Goal: Task Accomplishment & Management: Use online tool/utility

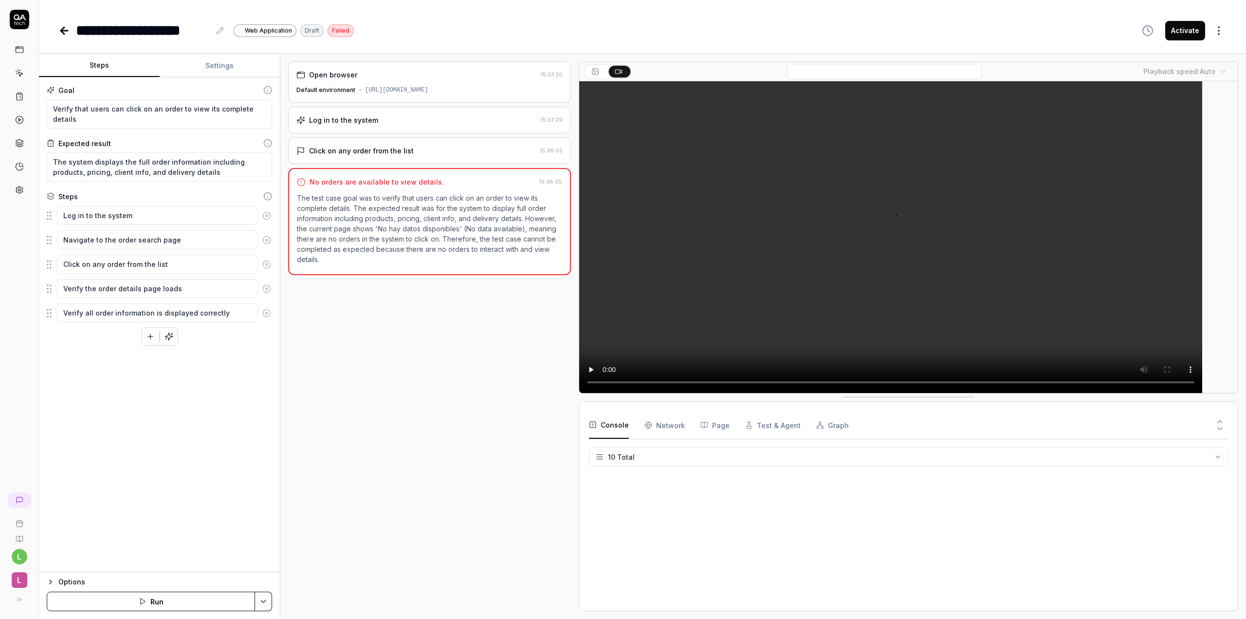
type textarea "*"
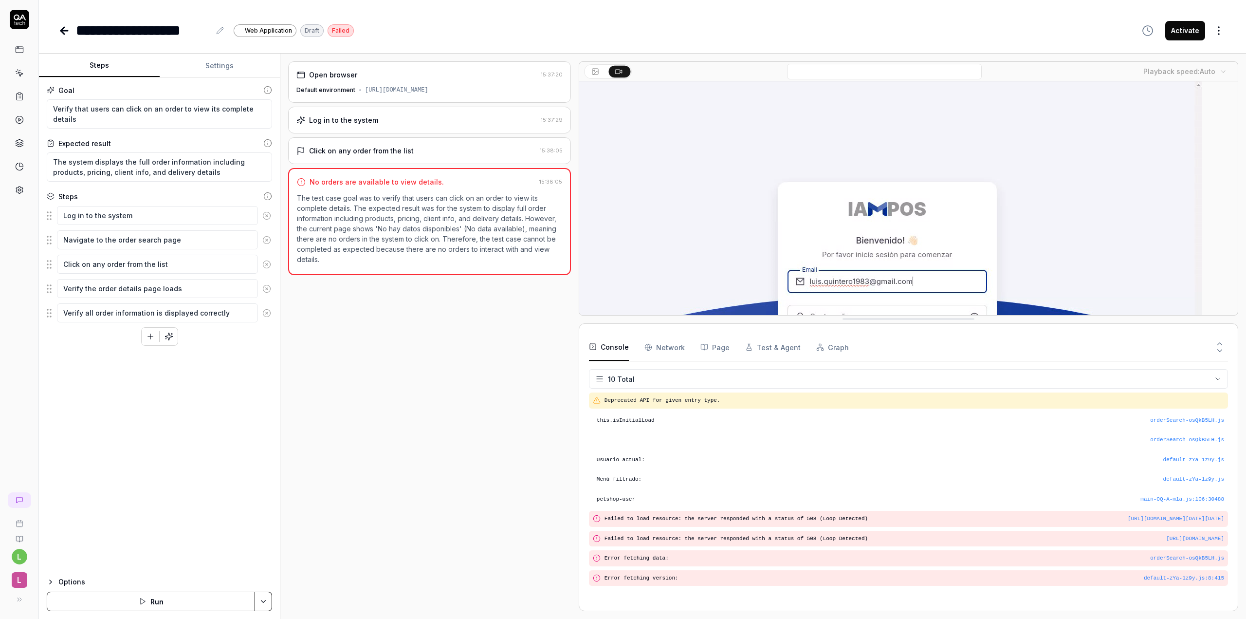
drag, startPoint x: 1176, startPoint y: 472, endPoint x: 1145, endPoint y: 316, distance: 158.9
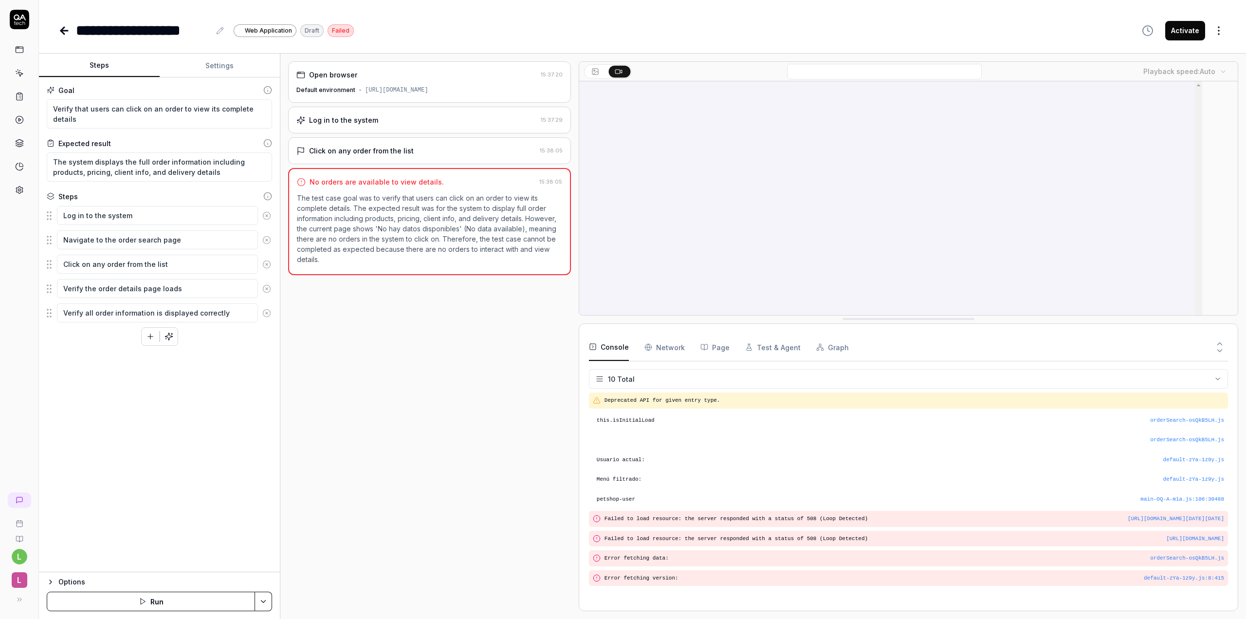
click at [355, 120] on div "Log in to the system" at bounding box center [343, 120] width 69 height 10
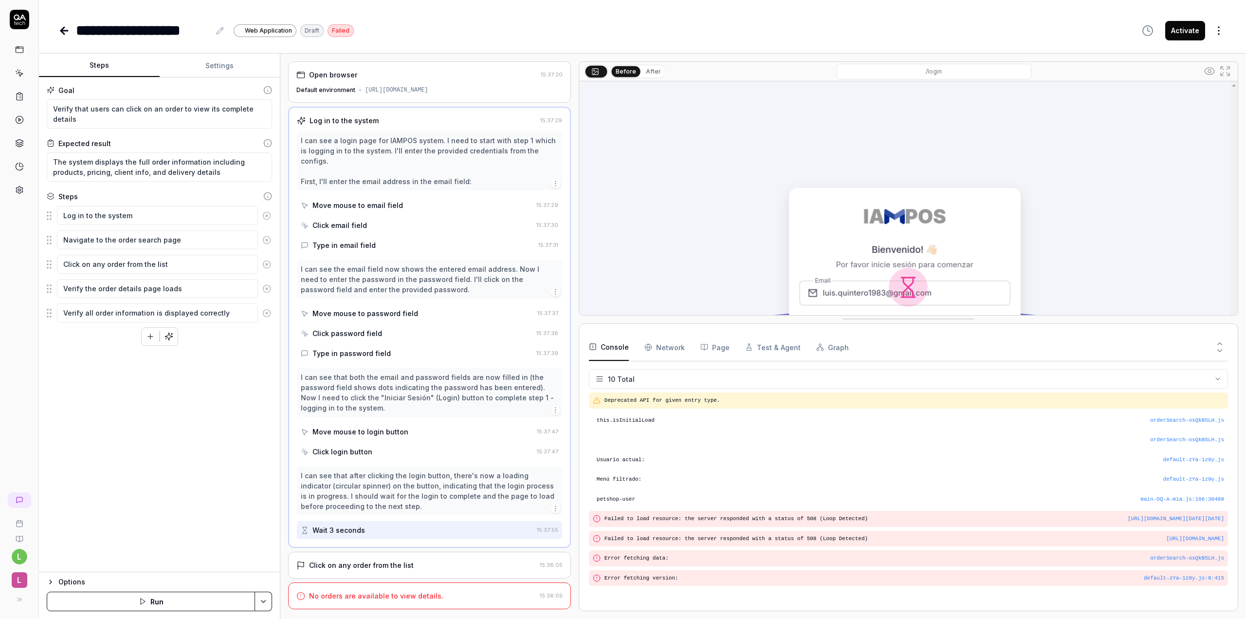
click at [216, 66] on button "Settings" at bounding box center [220, 65] width 121 height 23
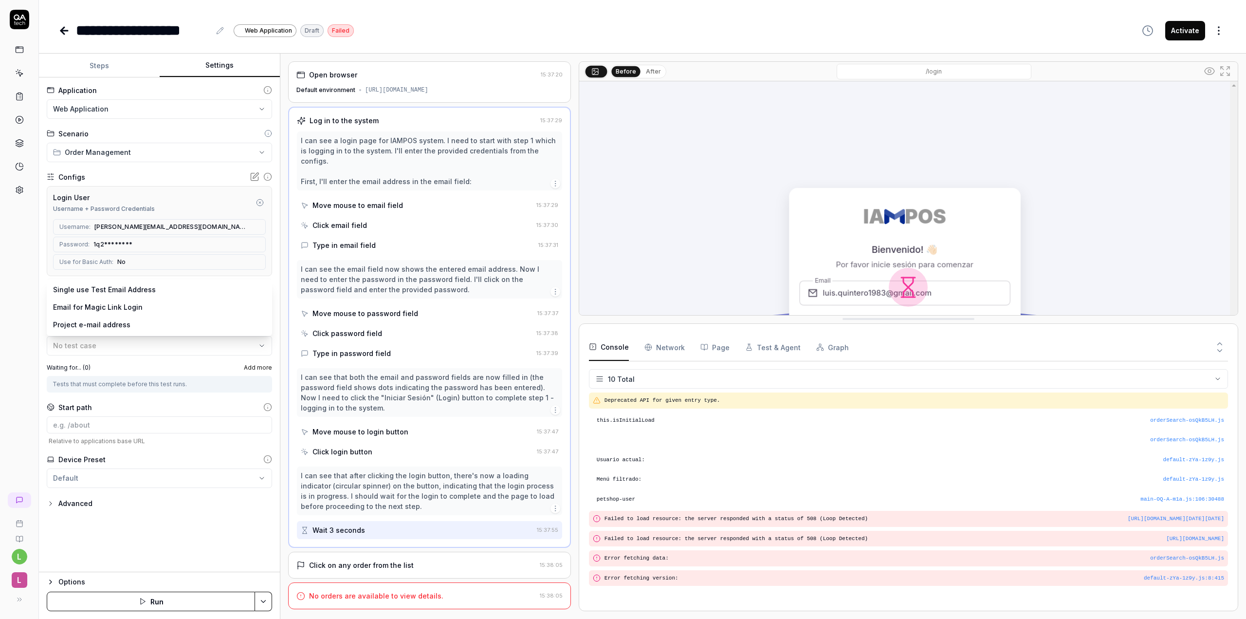
click at [246, 289] on body "**********" at bounding box center [623, 309] width 1246 height 619
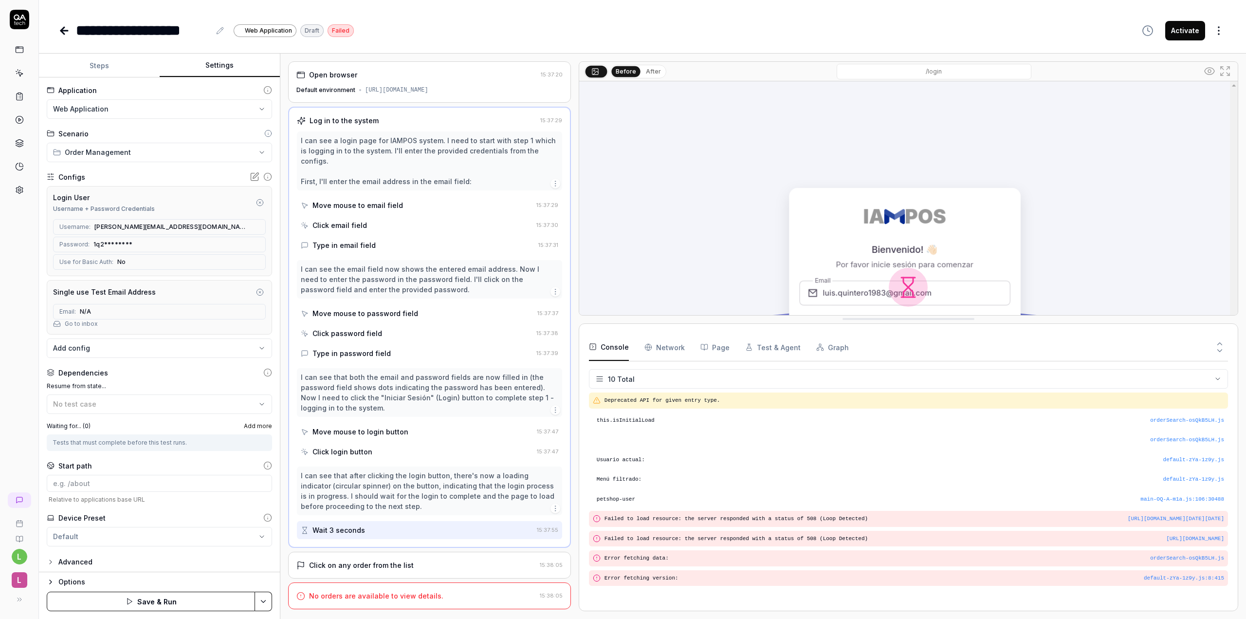
click at [246, 289] on div "Single use Test Email Address" at bounding box center [159, 292] width 213 height 12
click at [256, 293] on icon "button" at bounding box center [260, 292] width 8 height 8
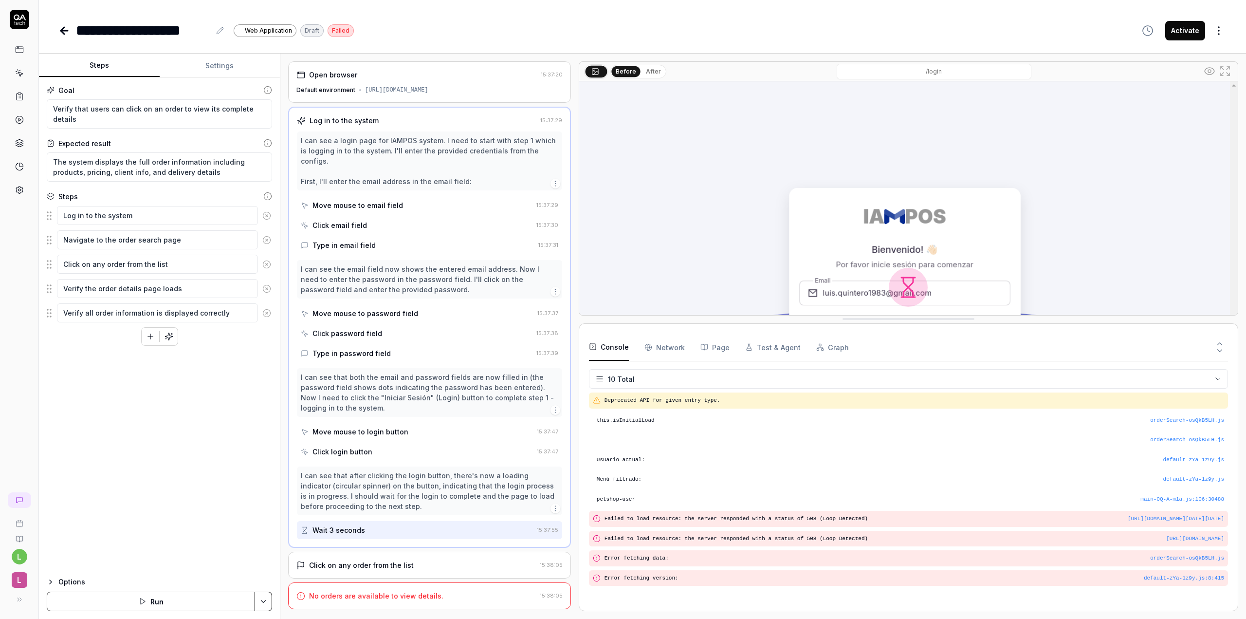
click at [104, 67] on button "Steps" at bounding box center [99, 65] width 121 height 23
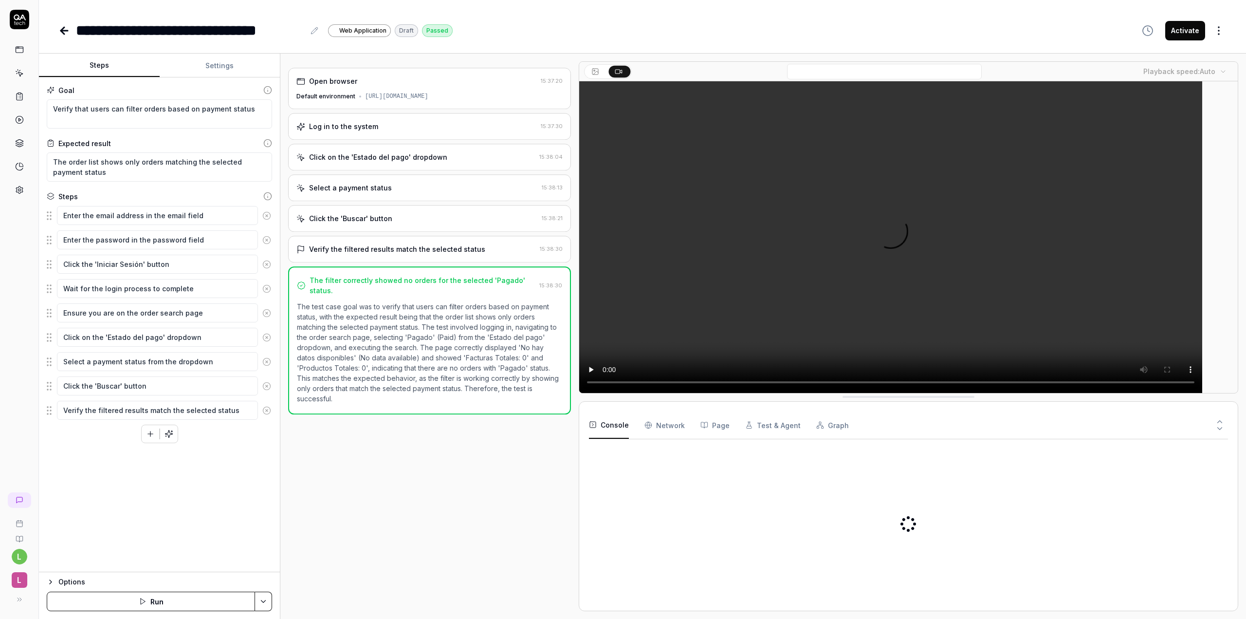
type textarea "*"
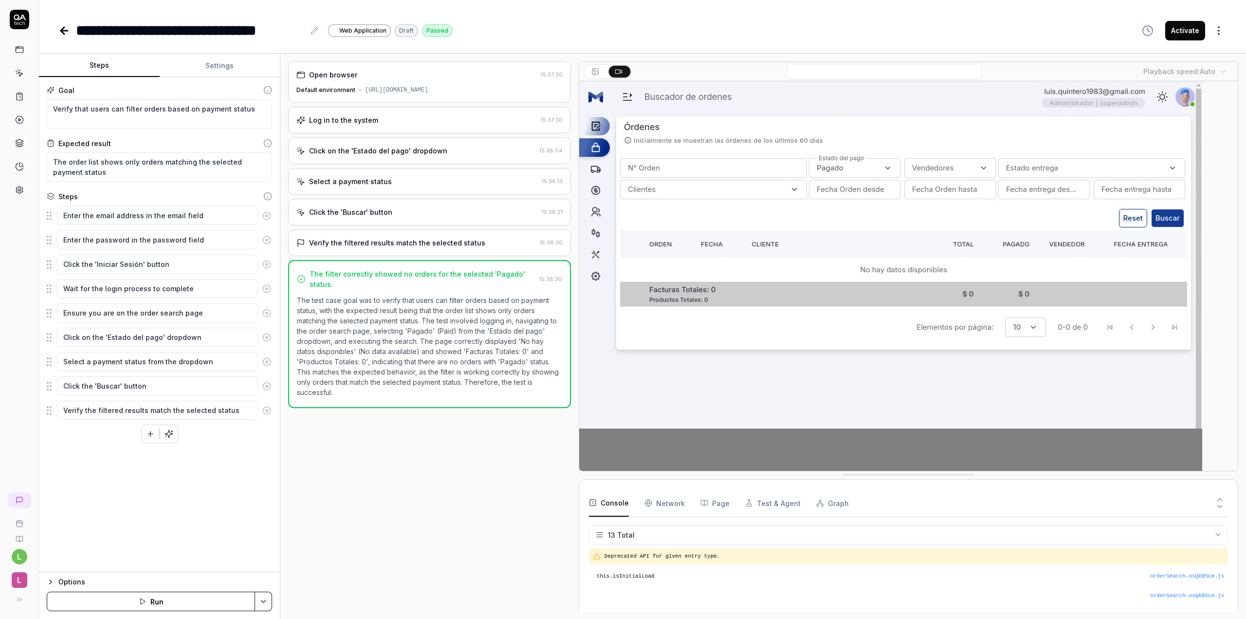
click at [438, 154] on div "Click on the 'Estado del pago' dropdown" at bounding box center [378, 151] width 138 height 10
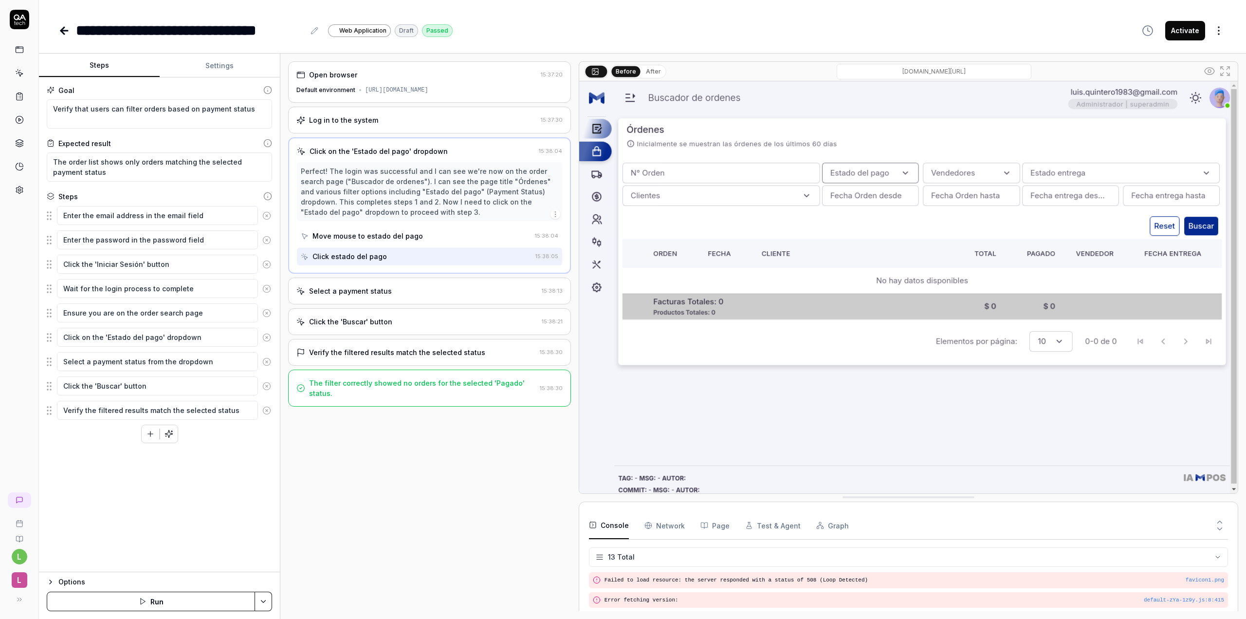
scroll to position [185, 0]
click at [438, 153] on div "Click on the 'Estado del pago' dropdown" at bounding box center [379, 151] width 138 height 10
click at [421, 292] on div "Select a payment status" at bounding box center [416, 291] width 241 height 10
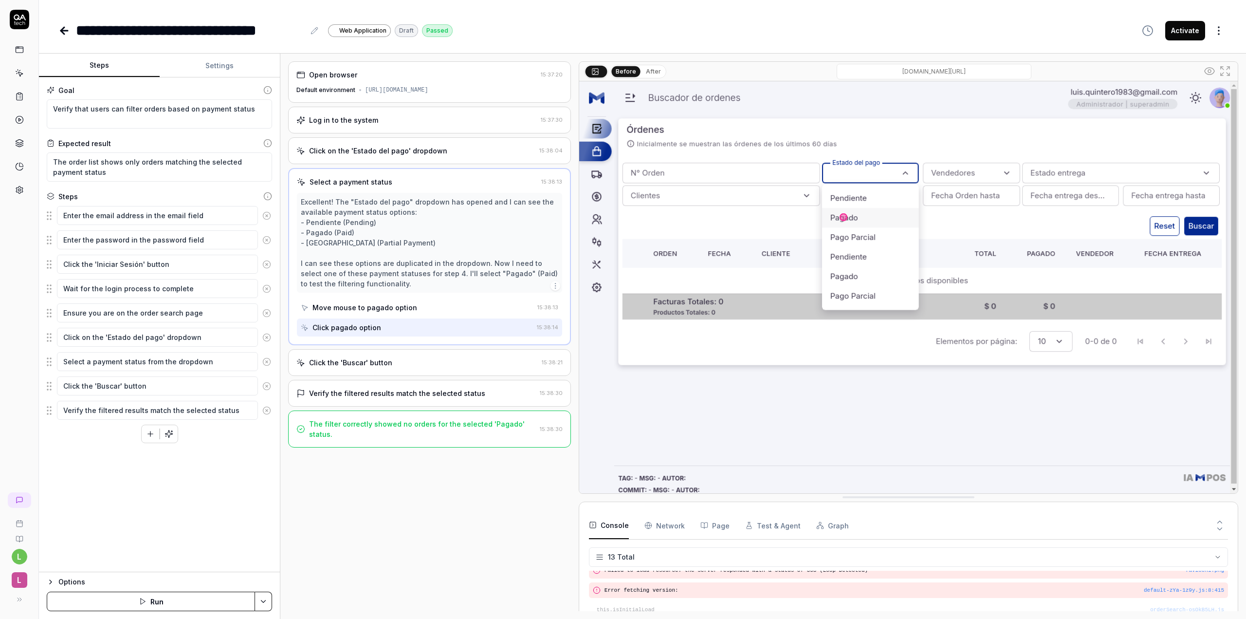
click at [400, 363] on div "Click the 'Buscar' button" at bounding box center [416, 362] width 241 height 10
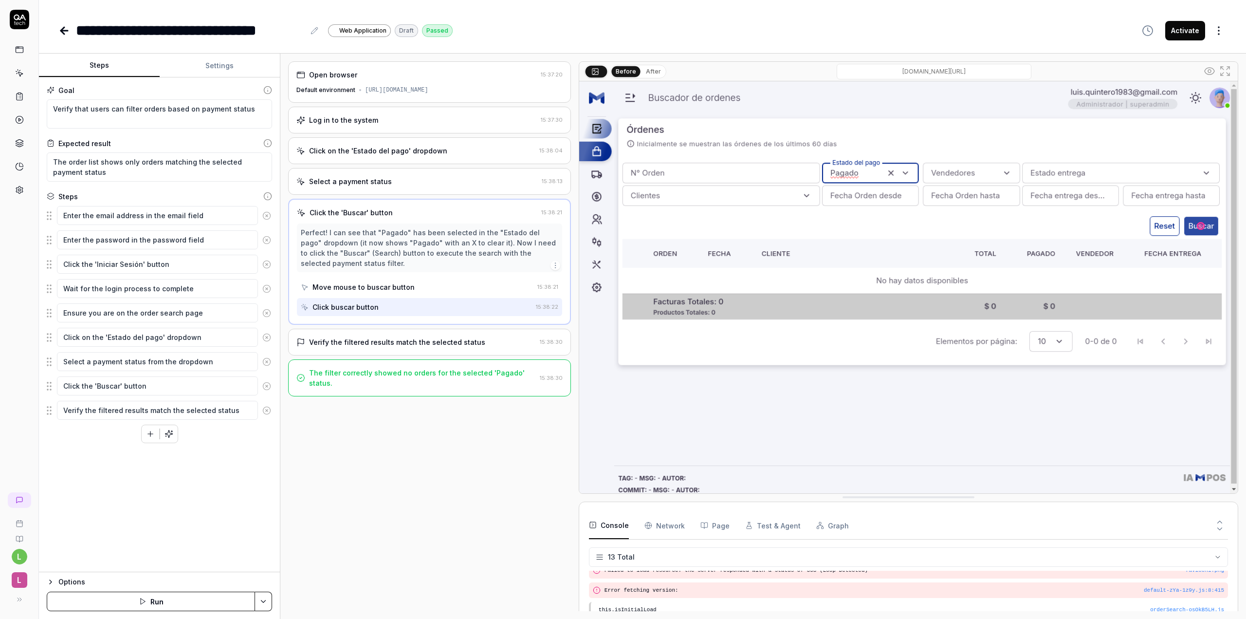
click at [390, 344] on div "Verify the filtered results match the selected status" at bounding box center [397, 342] width 176 height 10
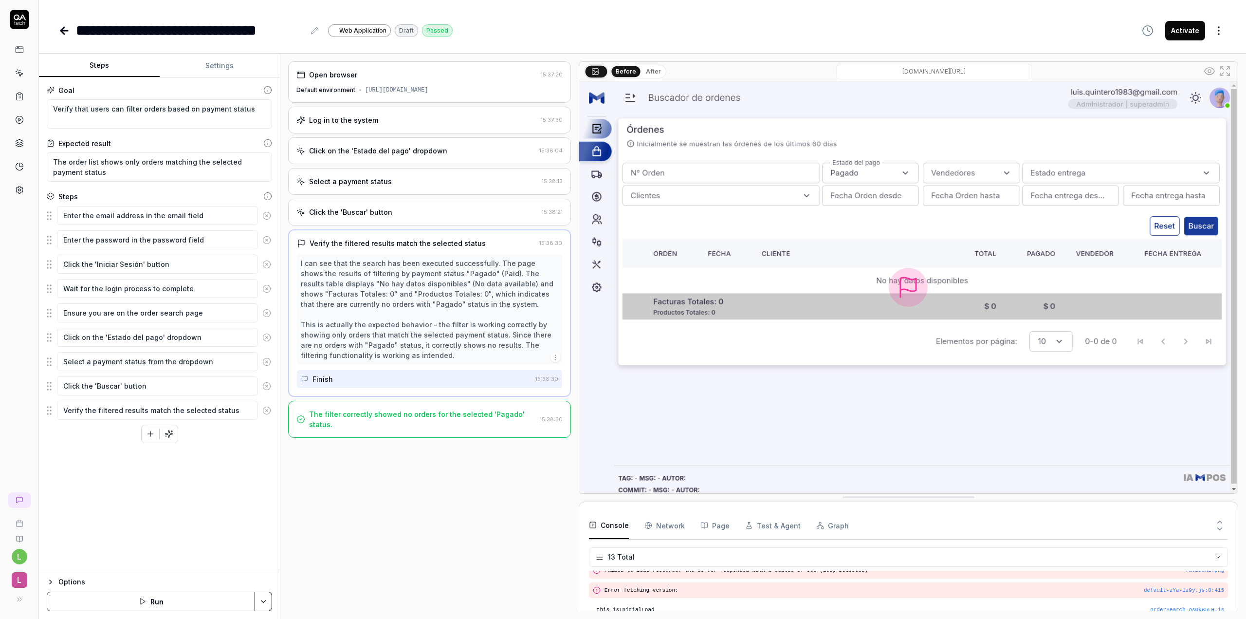
click at [391, 420] on div "The filter correctly showed no orders for the selected 'Pagado' status." at bounding box center [422, 419] width 227 height 20
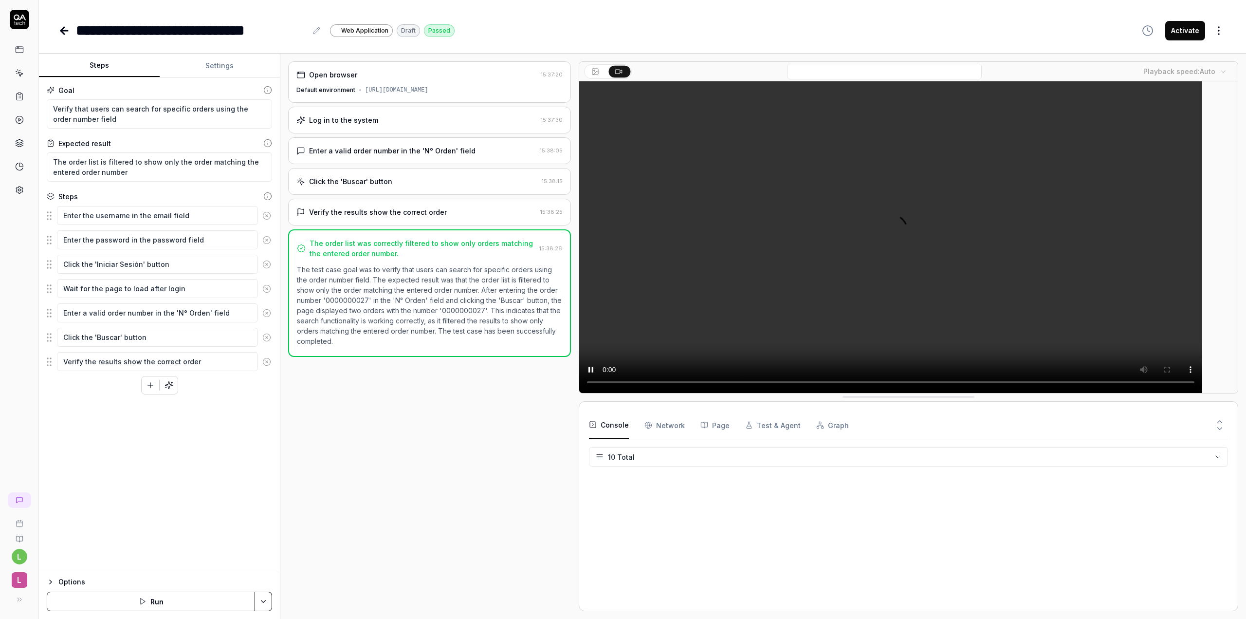
scroll to position [127, 0]
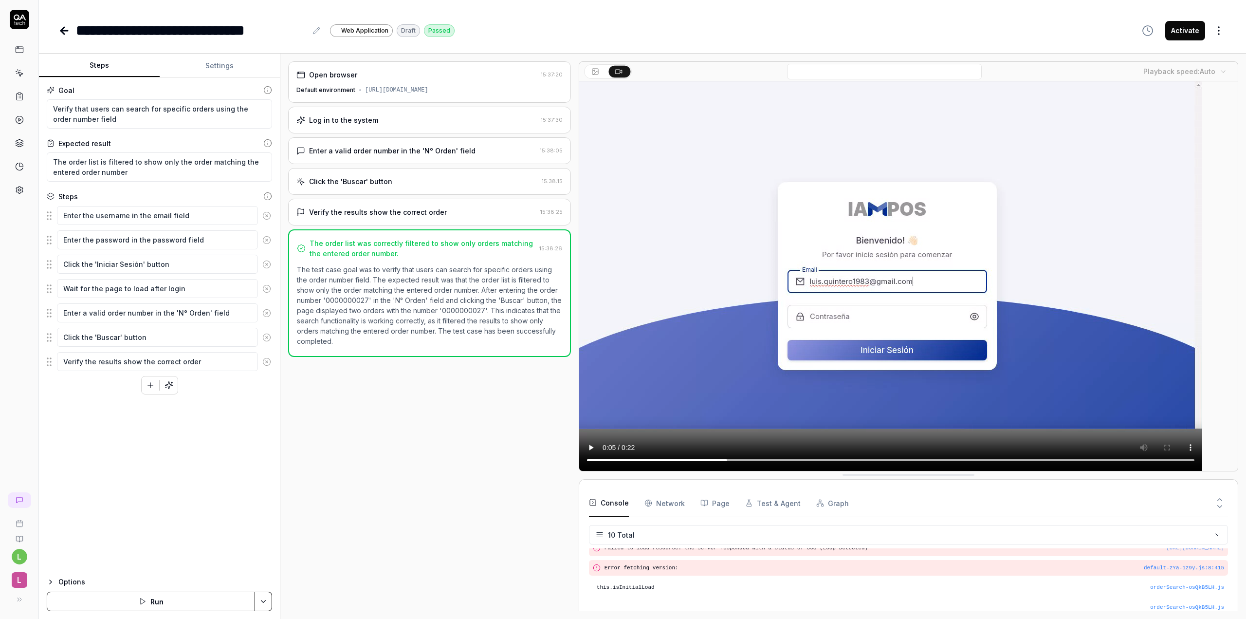
type textarea "*"
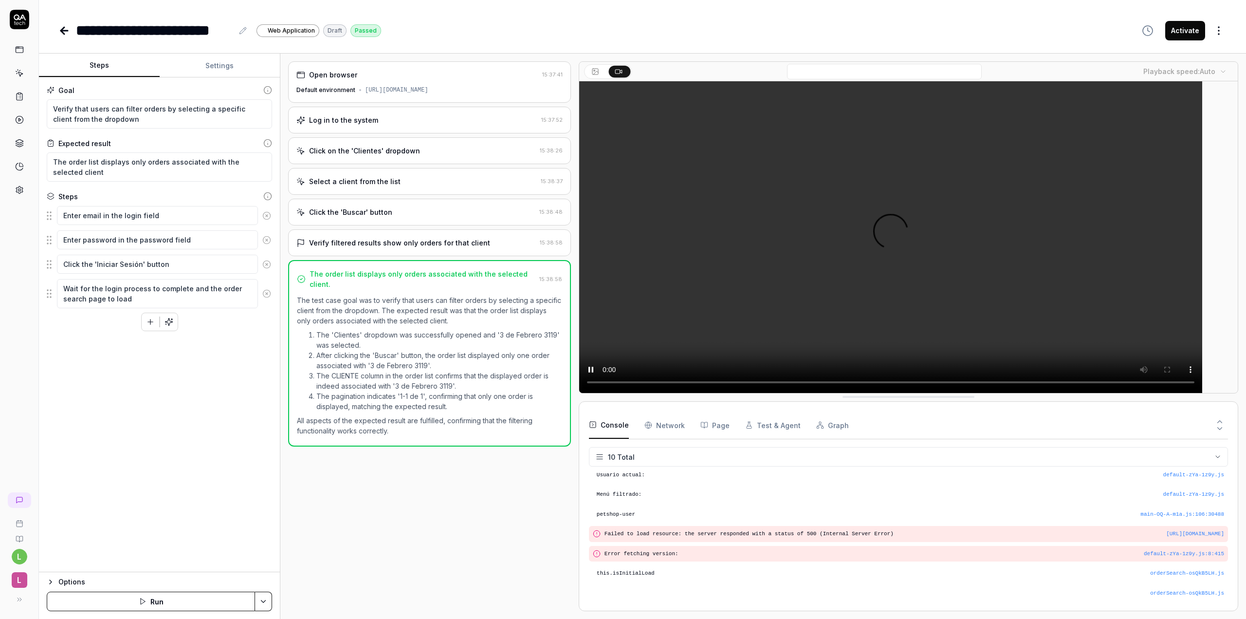
scroll to position [97, 0]
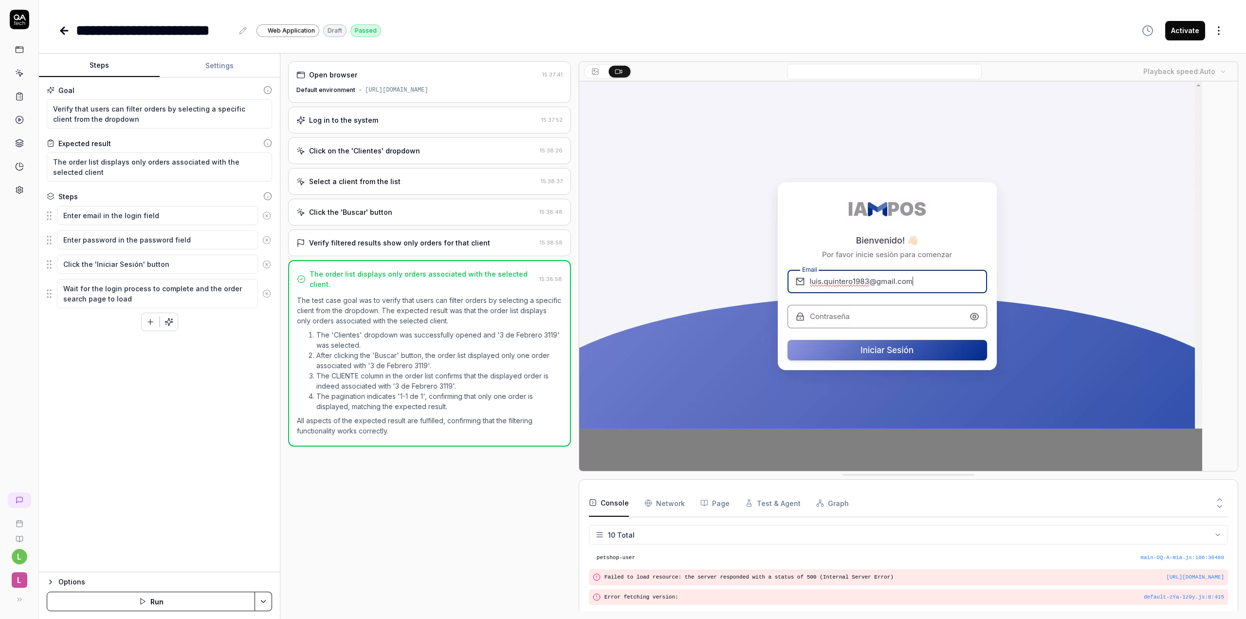
click at [659, 499] on Requests "Network" at bounding box center [664, 502] width 40 height 27
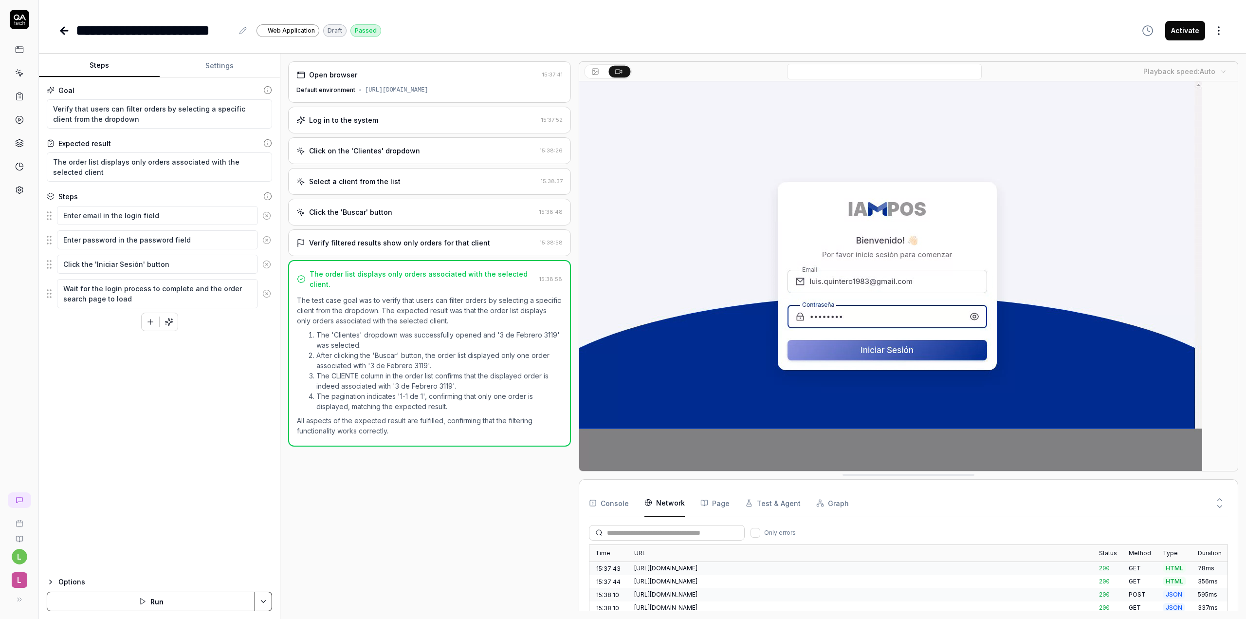
scroll to position [112, 0]
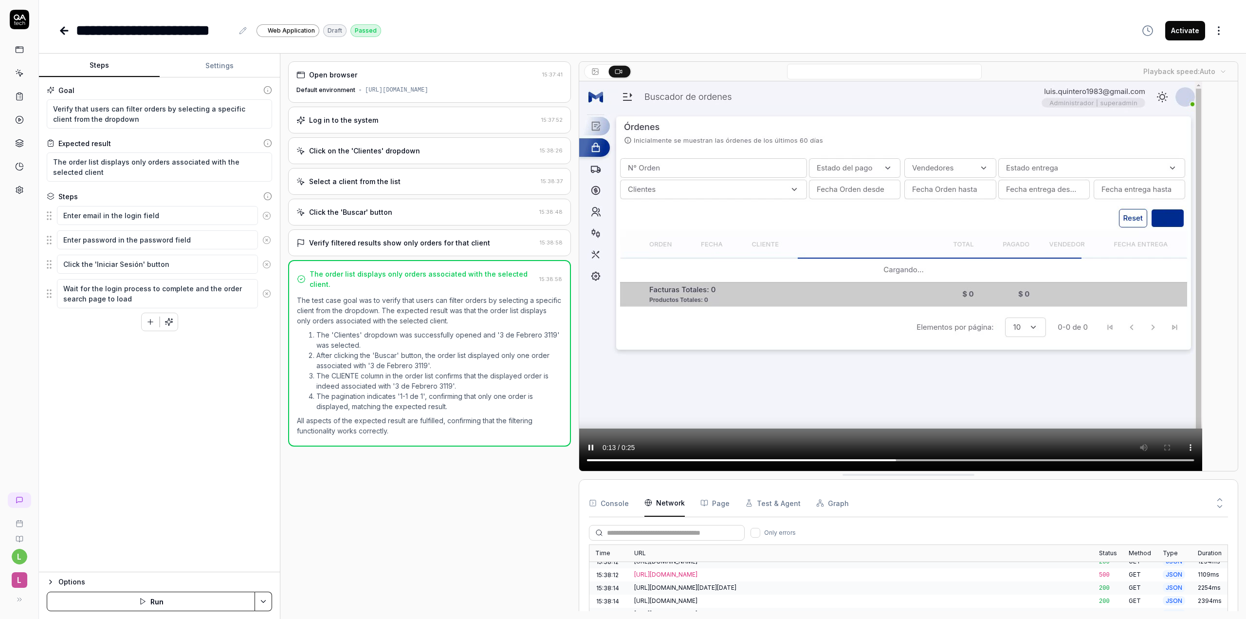
type textarea "*"
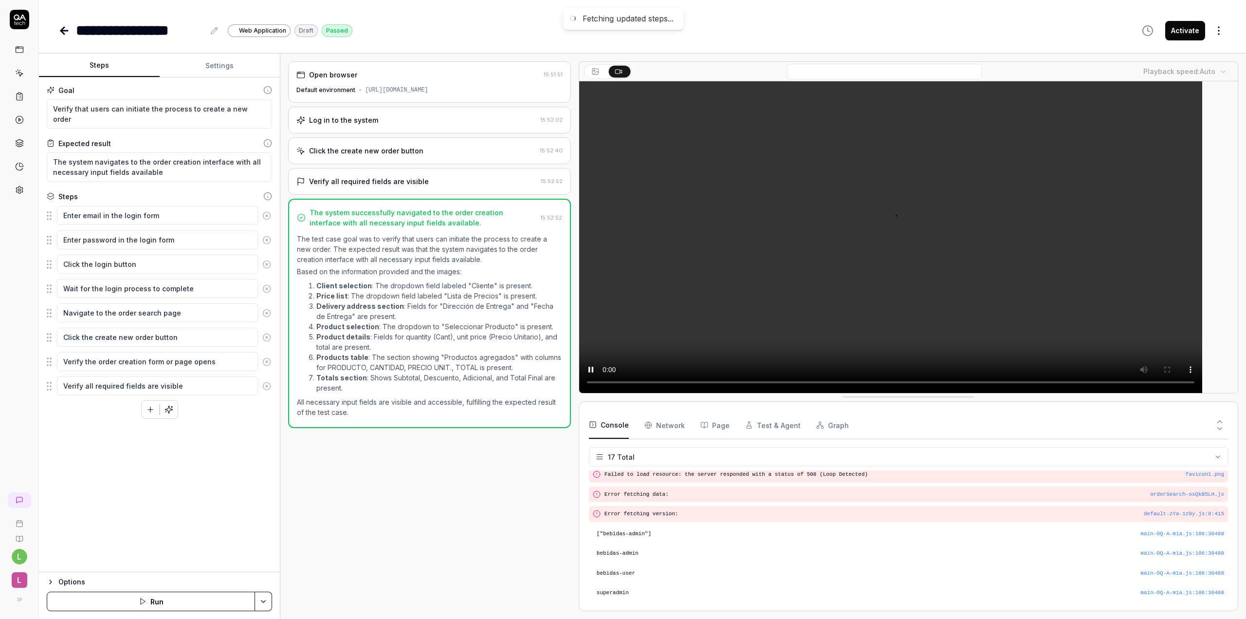
scroll to position [265, 0]
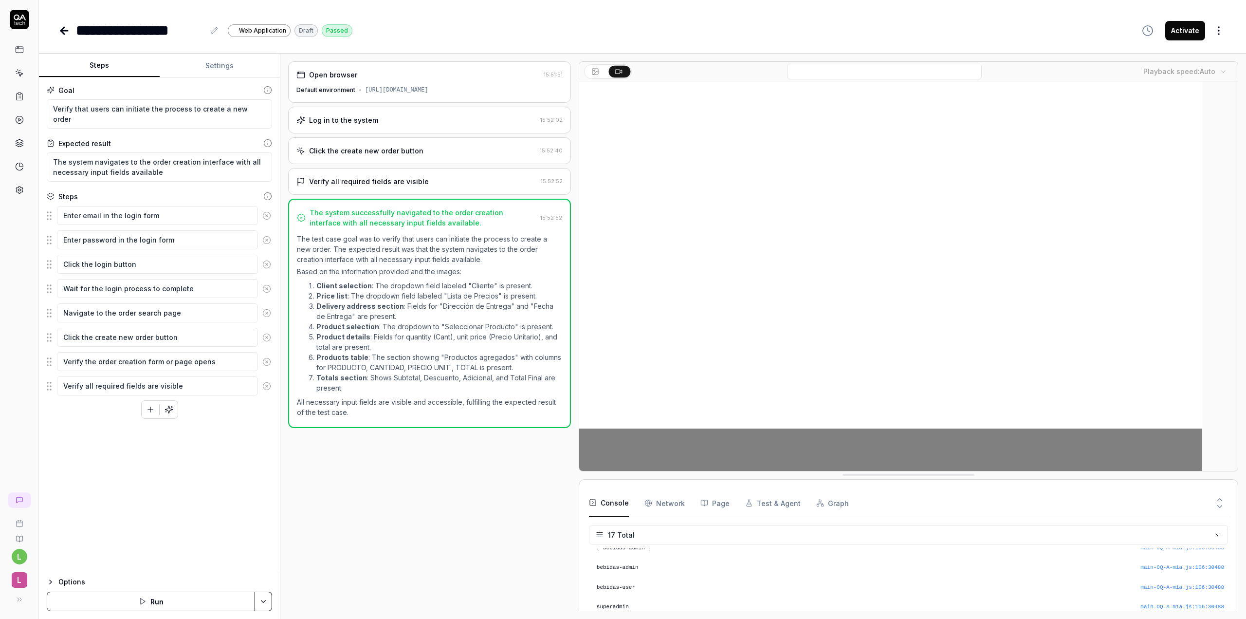
type textarea "*"
